Goal: Information Seeking & Learning: Learn about a topic

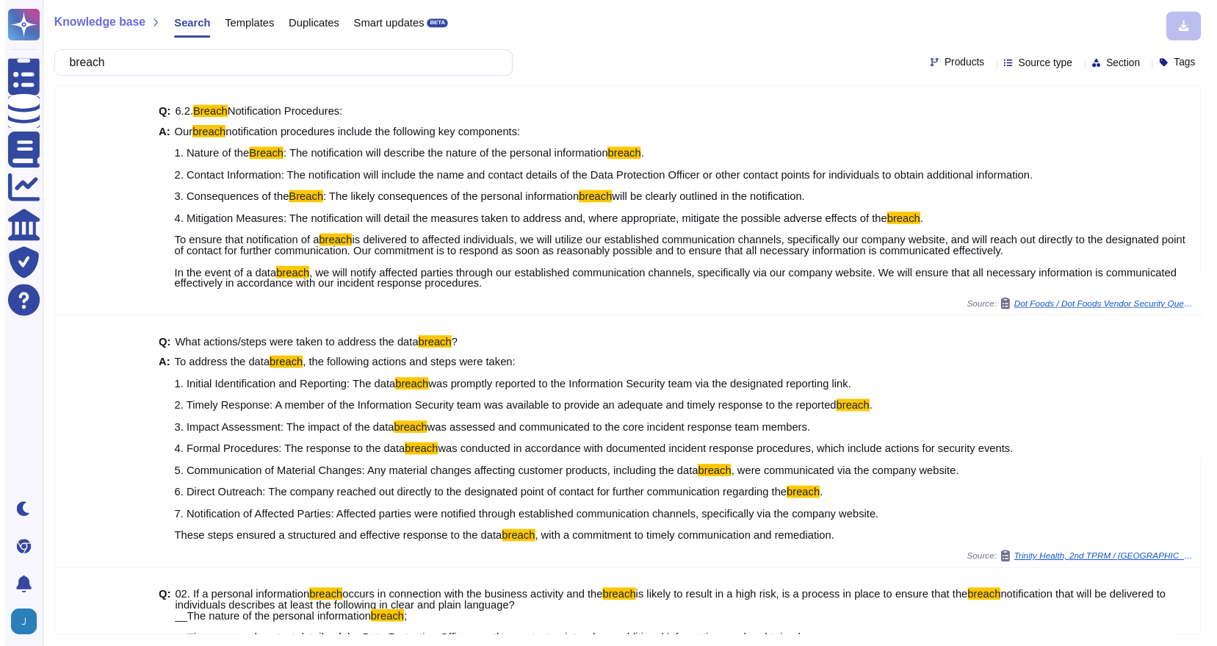
scroll to position [785, 0]
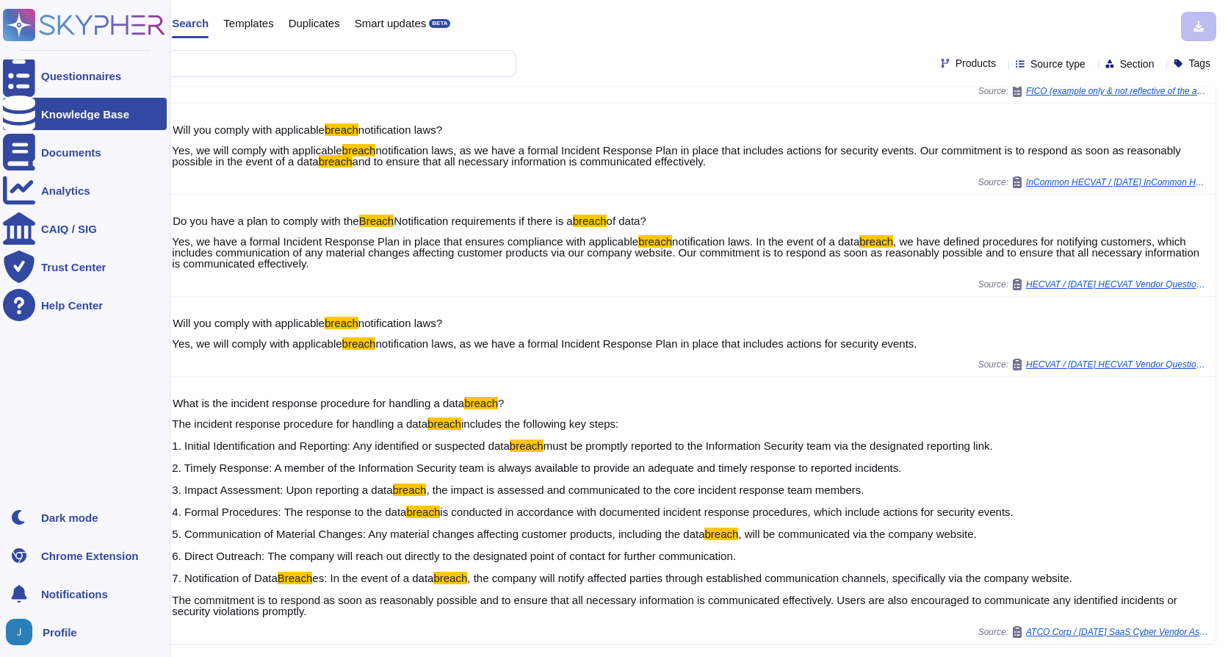
click at [62, 27] on icon at bounding box center [84, 25] width 162 height 32
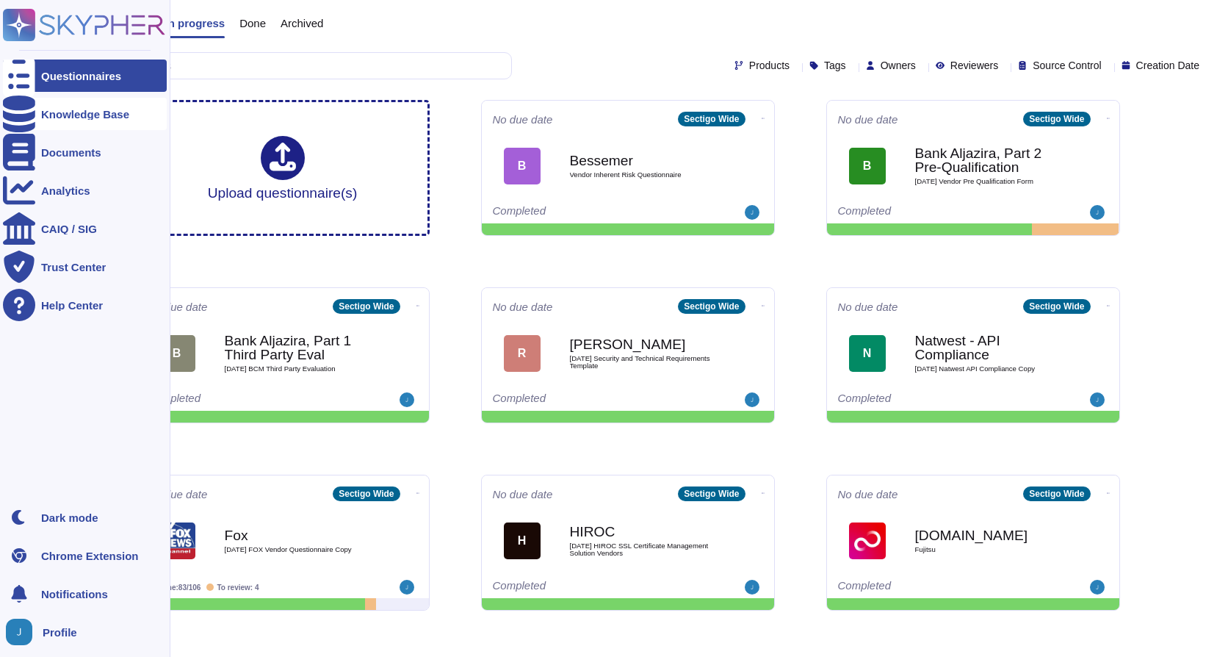
click at [12, 111] on icon at bounding box center [19, 113] width 32 height 37
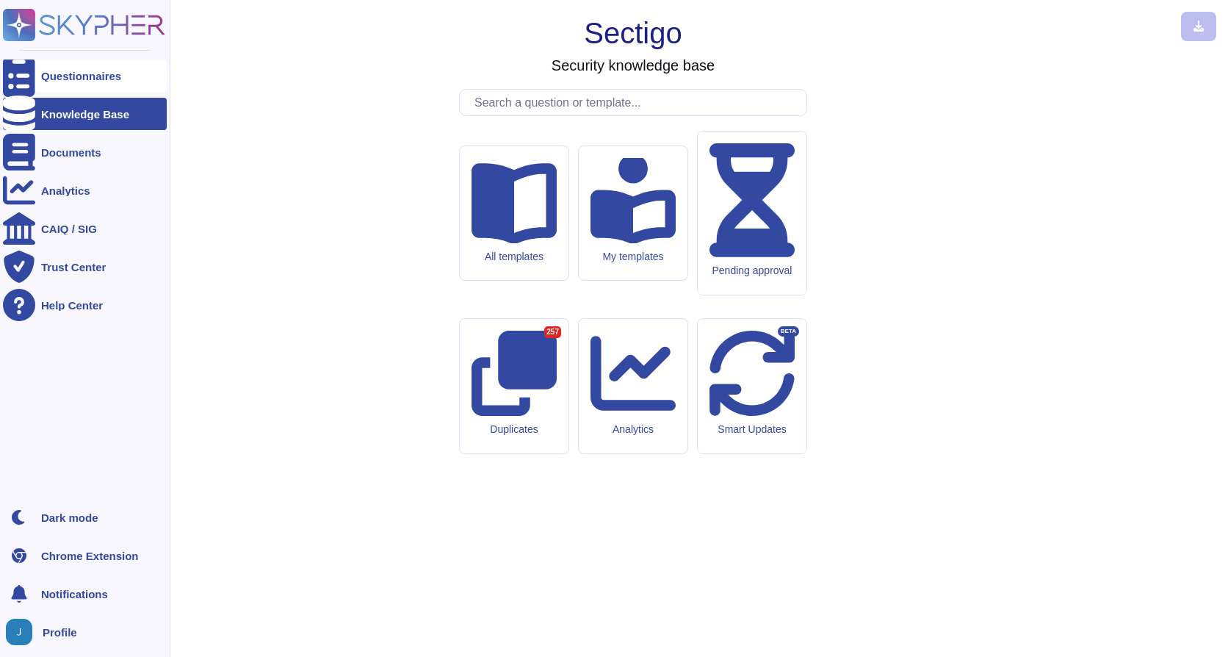
click at [14, 77] on icon at bounding box center [19, 75] width 32 height 43
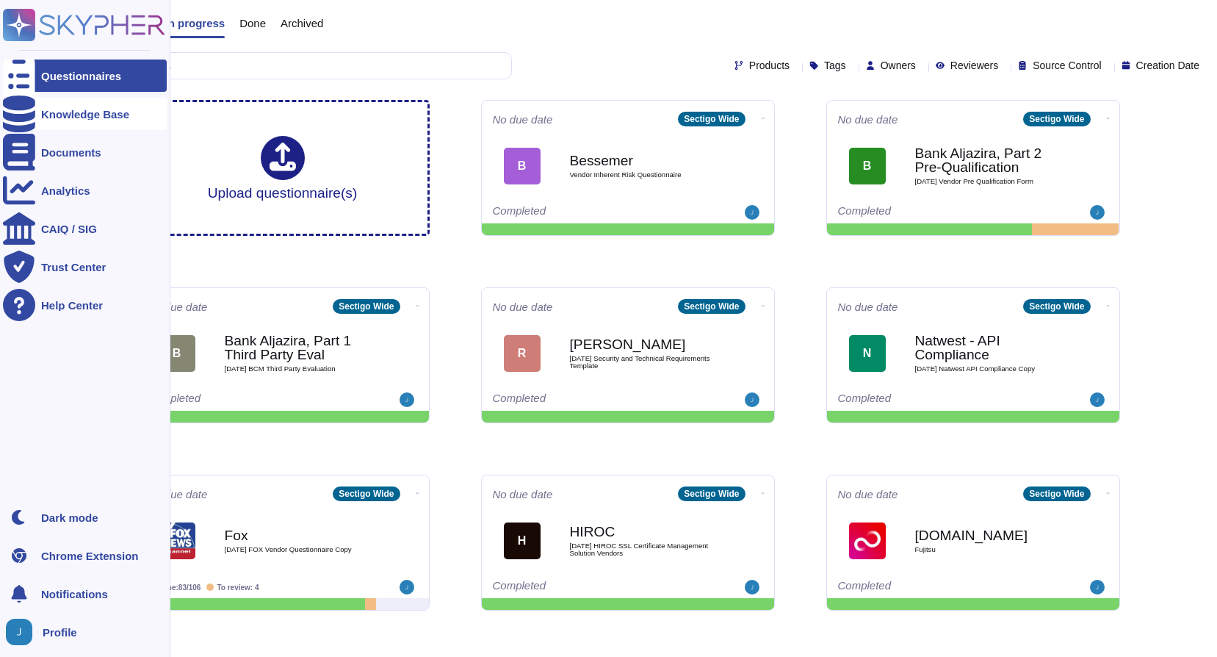
click at [28, 110] on div at bounding box center [19, 114] width 32 height 32
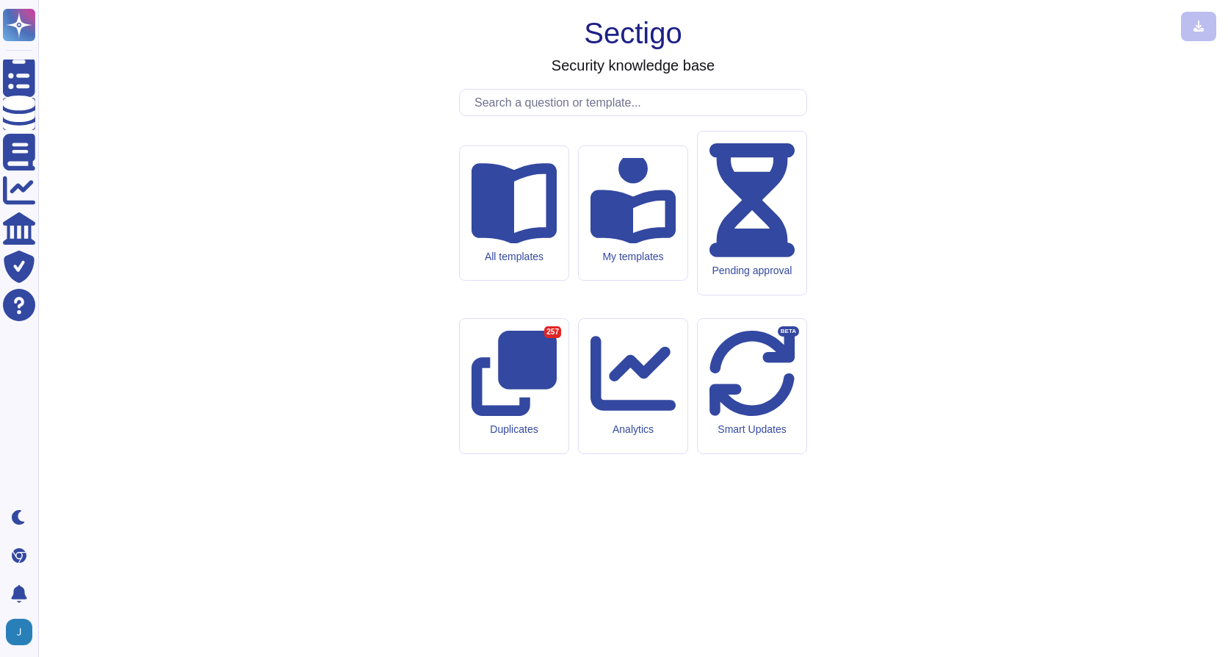
click at [500, 115] on input "text" at bounding box center [636, 103] width 339 height 26
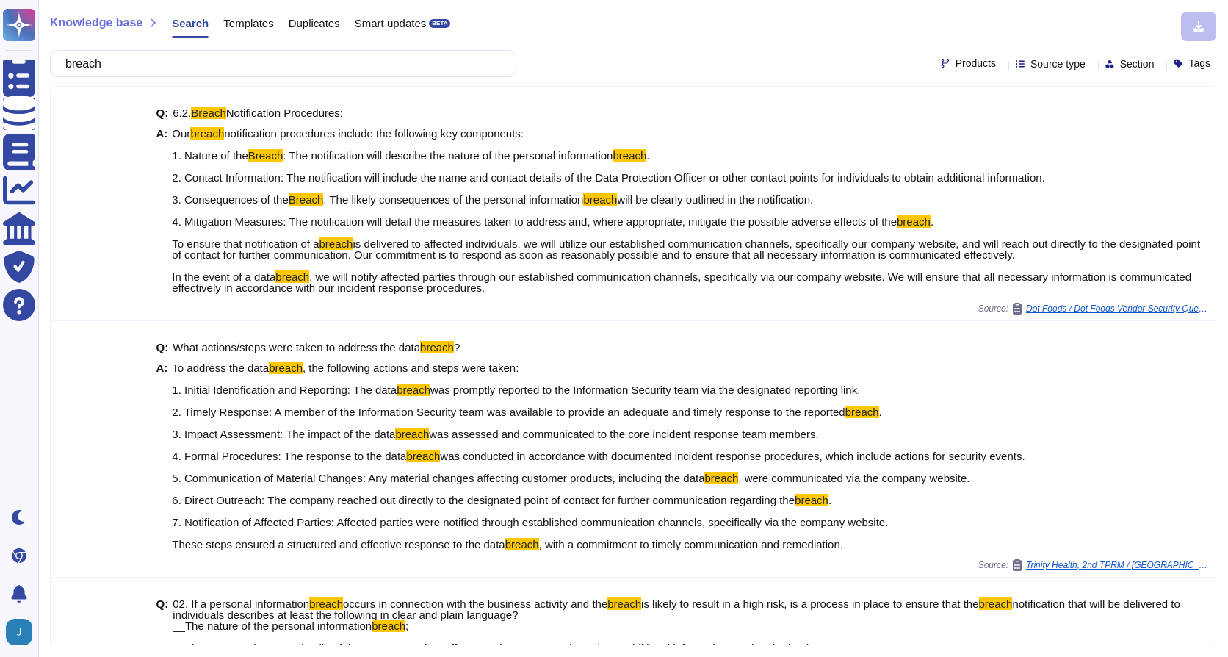
type input "breach"
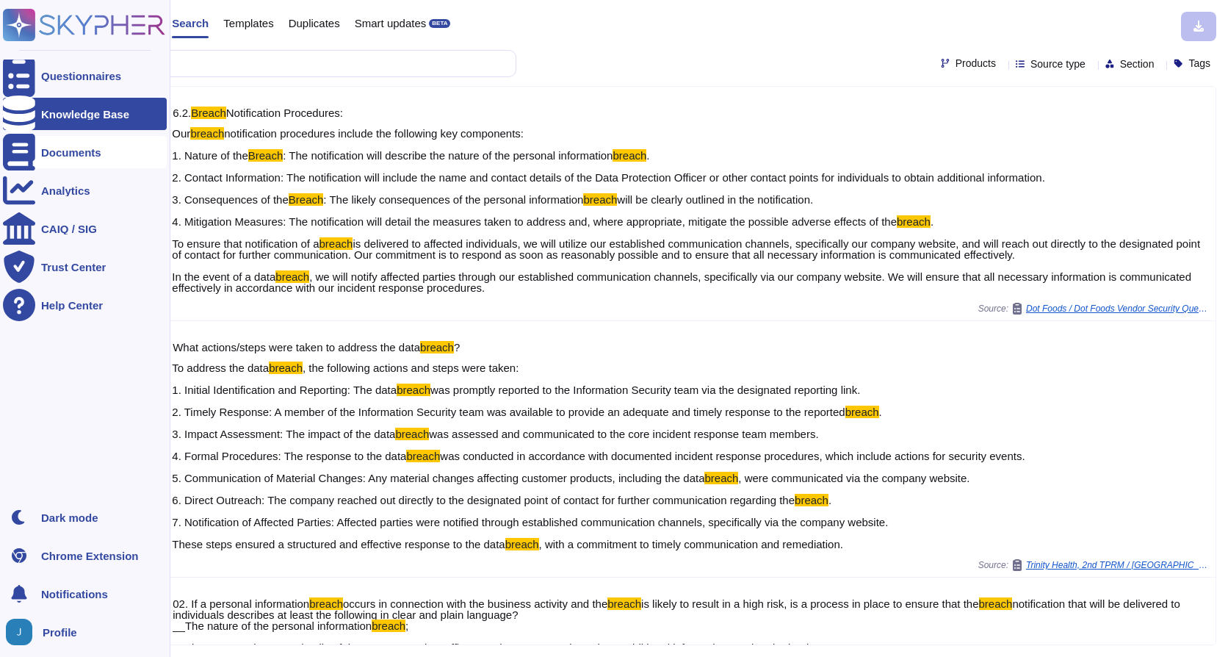
click at [76, 153] on div "Documents" at bounding box center [71, 152] width 60 height 11
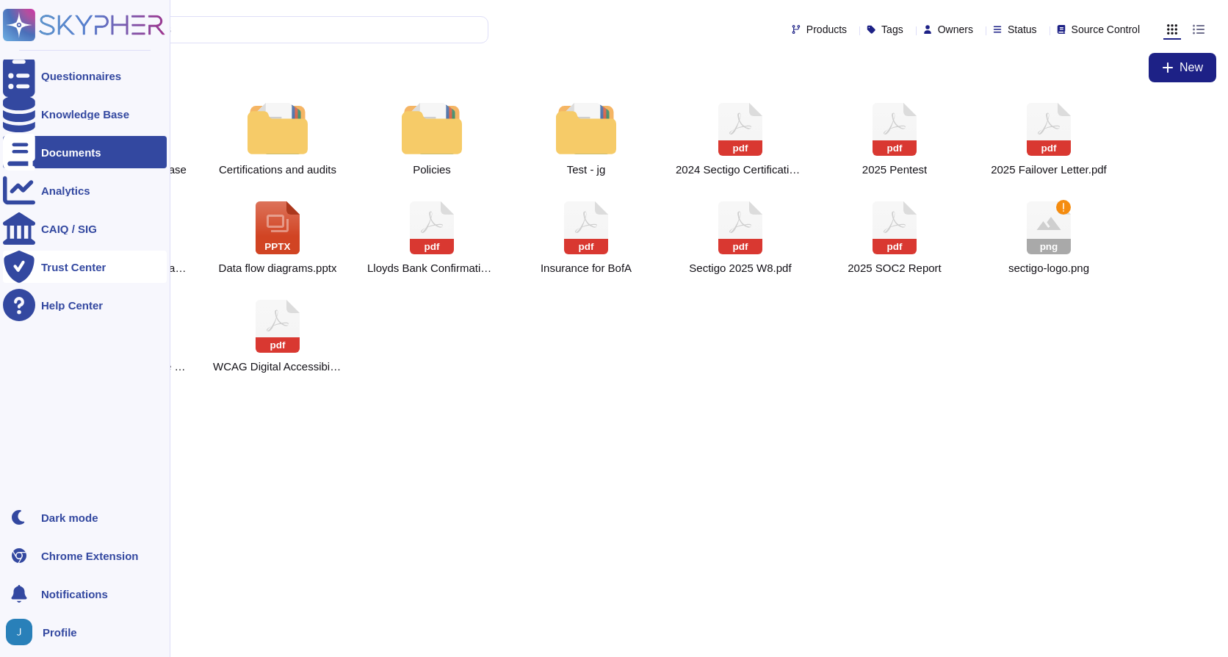
click at [84, 269] on div "Trust Center" at bounding box center [73, 266] width 65 height 11
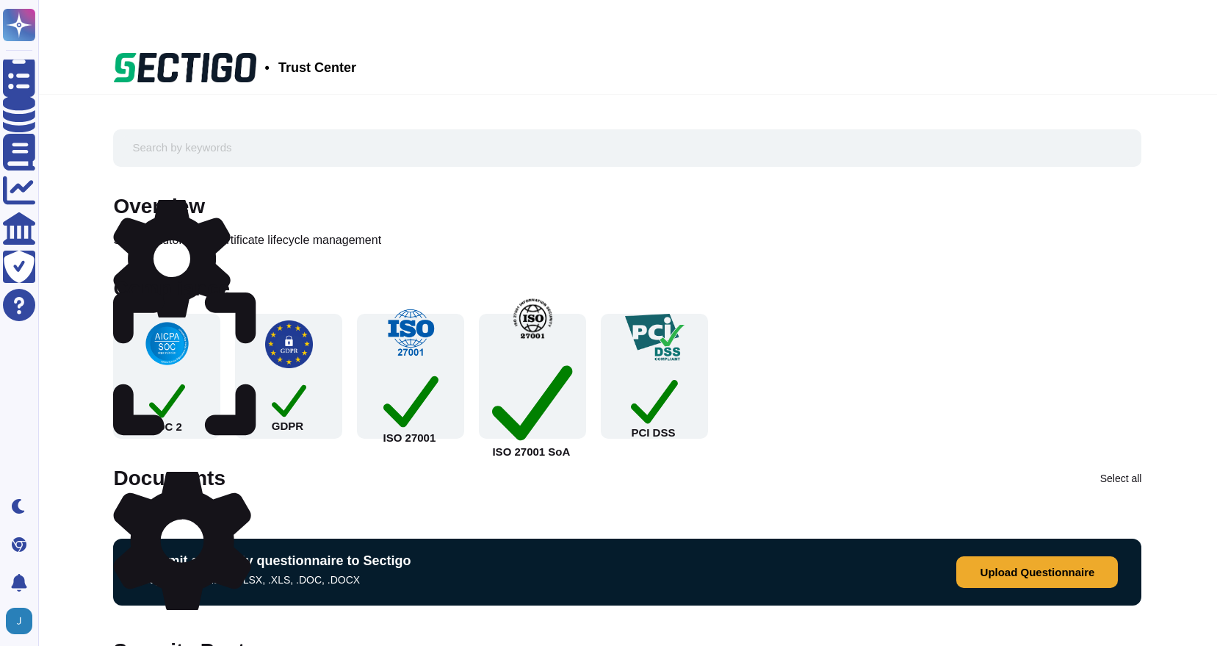
click at [681, 239] on div "Overview Sectigo automates certificate lifecycle management" at bounding box center [627, 222] width 1028 height 53
